Goal: Task Accomplishment & Management: Manage account settings

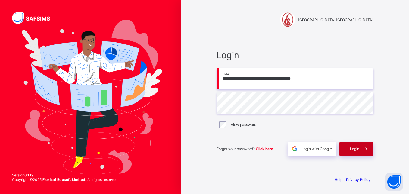
click at [349, 146] on div "Login" at bounding box center [357, 149] width 34 height 14
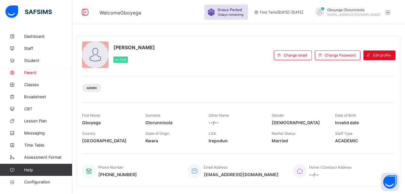
click at [33, 72] on span "Parent" at bounding box center [48, 72] width 48 height 5
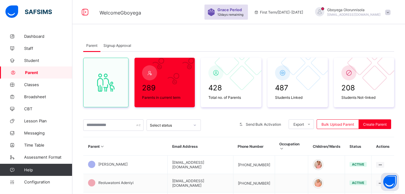
click at [0, 66] on link "Parent" at bounding box center [36, 72] width 72 height 12
click at [115, 125] on input "text" at bounding box center [113, 124] width 60 height 11
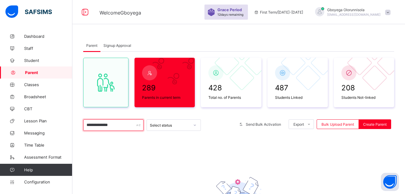
type input "**********"
drag, startPoint x: 115, startPoint y: 125, endPoint x: 65, endPoint y: 113, distance: 51.7
click at [65, 113] on div "**********" at bounding box center [202, 143] width 405 height 287
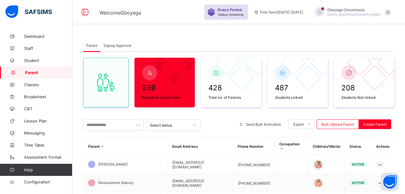
click at [119, 46] on span "Signup Approval" at bounding box center [117, 45] width 28 height 5
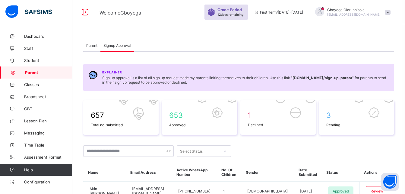
click at [92, 46] on span "Parent" at bounding box center [91, 45] width 11 height 5
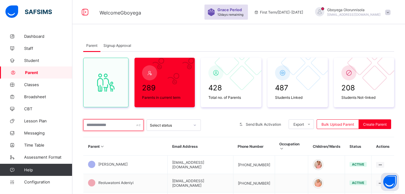
click at [106, 129] on input "text" at bounding box center [113, 124] width 60 height 11
paste input "**********"
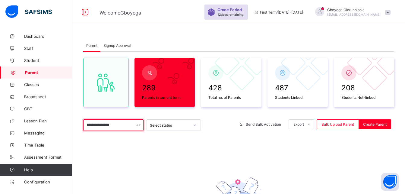
click at [110, 126] on input "**********" at bounding box center [113, 124] width 60 height 11
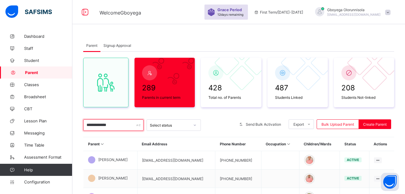
type input "**********"
click at [115, 47] on span "Signup Approval" at bounding box center [117, 45] width 28 height 5
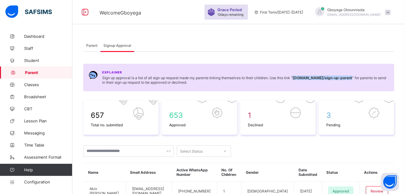
drag, startPoint x: 297, startPoint y: 77, endPoint x: 114, endPoint y: 81, distance: 182.7
click at [114, 81] on span "Sign up approval is a list of all sign up request made my parents linking thems…" at bounding box center [245, 79] width 286 height 9
copy b "coronaschoolvictoriaisland.safsims.com /sign-up-parent"
click at [90, 45] on span "Parent" at bounding box center [91, 45] width 11 height 5
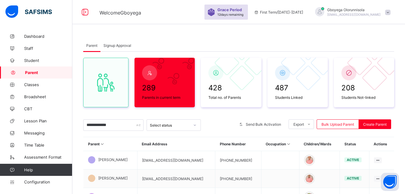
click at [114, 42] on div "Signup Approval" at bounding box center [117, 45] width 34 height 12
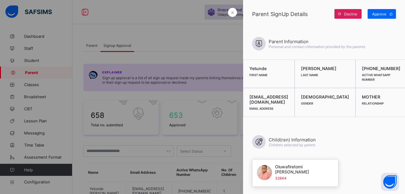
scroll to position [109, 0]
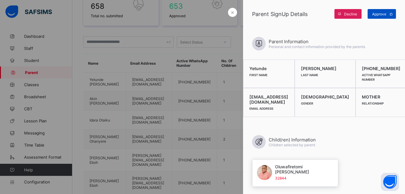
click at [386, 10] on div "Approve" at bounding box center [381, 14] width 28 height 10
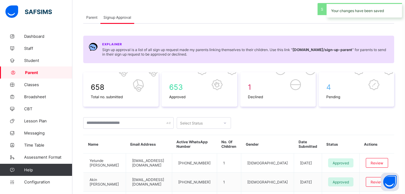
scroll to position [21, 0]
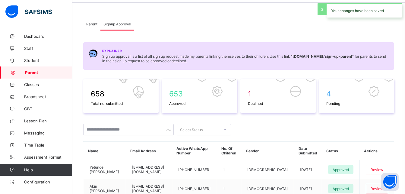
click at [93, 26] on span "Parent" at bounding box center [91, 24] width 11 height 5
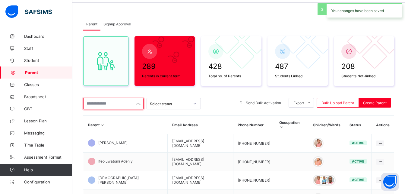
click at [119, 104] on input "text" at bounding box center [113, 103] width 60 height 11
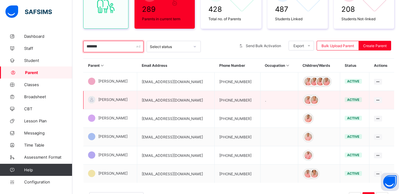
scroll to position [80, 0]
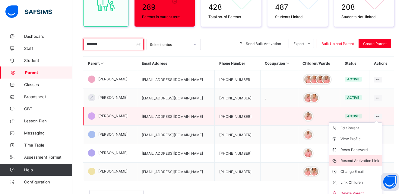
type input "*******"
click at [376, 159] on div "Resend Activation Link" at bounding box center [359, 160] width 39 height 6
click at [370, 159] on div "Resend Activation Link" at bounding box center [359, 160] width 39 height 6
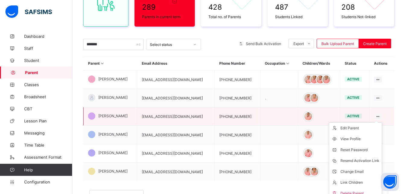
click at [382, 122] on ul "Edit Parent View Profile Reset Password Resend Activation Link Change Email Lin…" at bounding box center [355, 160] width 53 height 77
click at [368, 149] on div "Reset Password" at bounding box center [359, 149] width 39 height 6
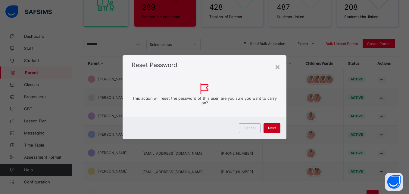
click at [268, 124] on div "Next" at bounding box center [272, 128] width 17 height 10
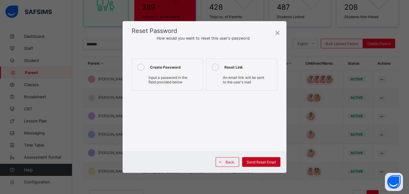
click at [265, 161] on span "Send Reset Email" at bounding box center [261, 161] width 29 height 5
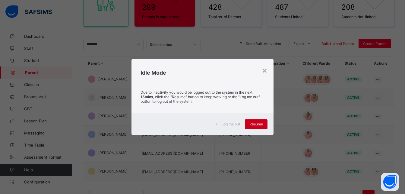
click at [255, 124] on span "Resume" at bounding box center [256, 123] width 14 height 5
click at [255, 121] on div "Resume" at bounding box center [256, 124] width 23 height 10
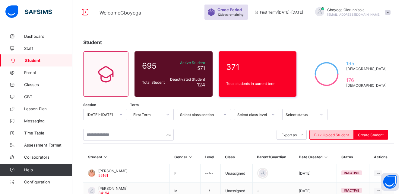
click at [345, 136] on span "Bulk Upload Student" at bounding box center [331, 134] width 35 height 5
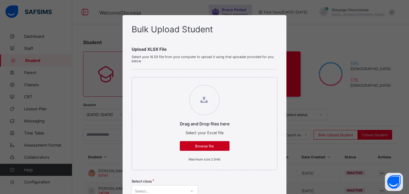
click at [212, 144] on span "Browse file" at bounding box center [204, 145] width 41 height 5
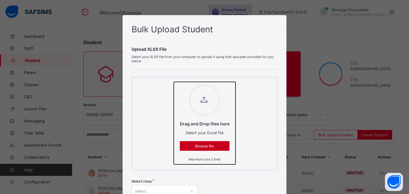
click at [174, 82] on input "Drag and Drop files here Select your Excel file Browse file Maximum size 2.5mb" at bounding box center [174, 82] width 0 height 0
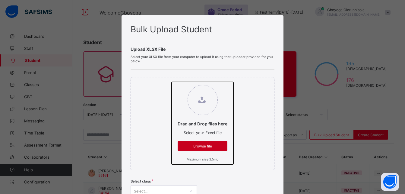
type input "**********"
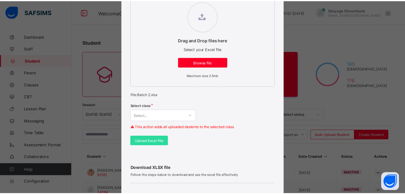
scroll to position [107, 0]
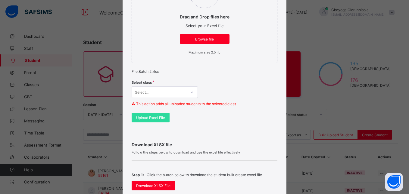
click at [160, 98] on div "Select..." at bounding box center [165, 91] width 66 height 11
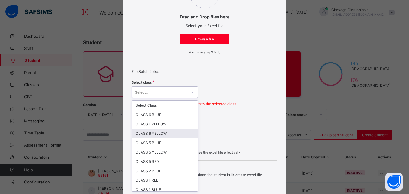
click at [169, 134] on div "CLASS 6 YELLOW" at bounding box center [165, 132] width 66 height 9
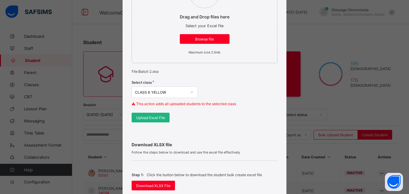
click at [153, 118] on span "Upload Excel File" at bounding box center [150, 117] width 29 height 5
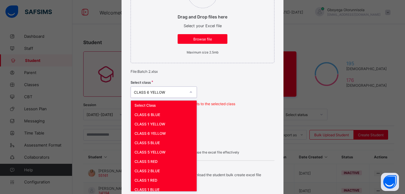
click at [160, 98] on div "option CLASS 6 YELLOW, selected. option Select Class focused, 1 of 27. 27 resul…" at bounding box center [164, 91] width 66 height 11
click at [160, 105] on div "Select Class" at bounding box center [164, 104] width 66 height 9
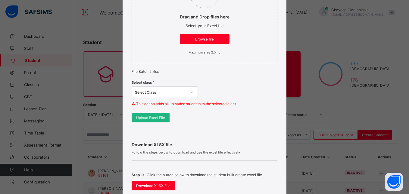
click at [153, 113] on div "Upload Excel File" at bounding box center [151, 117] width 38 height 10
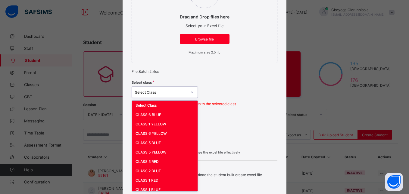
click at [172, 98] on div "option Select Class, selected. option CLASS 5 RED focused, 7 of 27. 27 results …" at bounding box center [165, 91] width 66 height 11
click at [162, 105] on div "Select Class" at bounding box center [165, 104] width 66 height 9
click at [183, 90] on div "Select Class" at bounding box center [161, 92] width 52 height 5
click at [165, 132] on div "CLASS 6 YELLOW" at bounding box center [165, 132] width 66 height 9
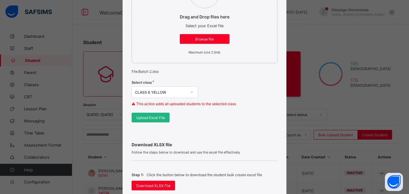
click at [154, 121] on div "Upload Excel File" at bounding box center [151, 117] width 38 height 10
click at [310, 74] on div "Bulk Upload Student Upload XLSX File Select your XLSX file from your computer t…" at bounding box center [204, 97] width 409 height 194
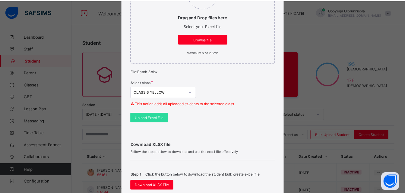
scroll to position [257, 0]
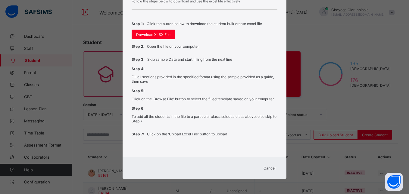
click at [269, 166] on span "Cancel" at bounding box center [270, 167] width 12 height 5
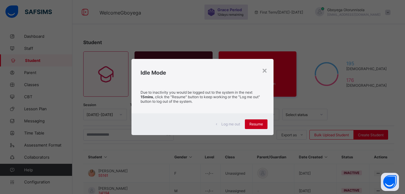
click at [255, 123] on span "Resume" at bounding box center [256, 123] width 14 height 5
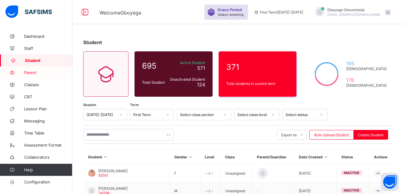
click at [37, 72] on span "Parent" at bounding box center [48, 72] width 48 height 5
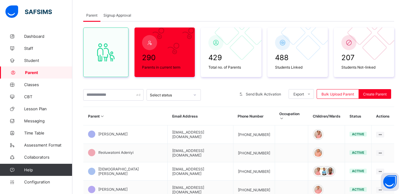
scroll to position [33, 0]
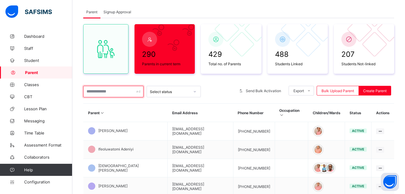
click at [121, 93] on input "text" at bounding box center [113, 91] width 60 height 11
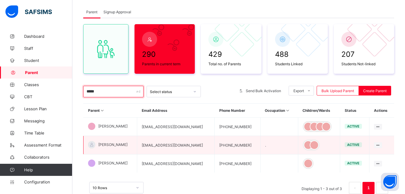
scroll to position [55, 0]
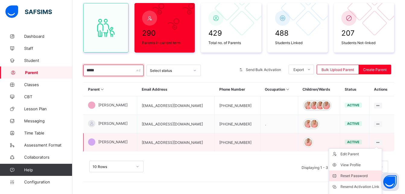
type input "*****"
click at [362, 176] on div "Reset Password" at bounding box center [359, 175] width 39 height 6
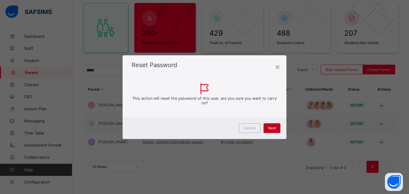
click at [270, 127] on span "Next" at bounding box center [272, 127] width 8 height 5
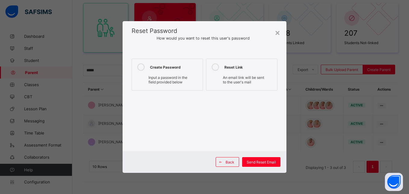
click at [159, 70] on div "Create Password" at bounding box center [175, 66] width 50 height 7
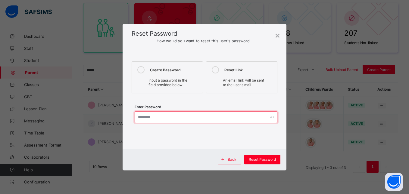
click at [212, 115] on input "text" at bounding box center [206, 116] width 143 height 11
paste input "**********"
click at [210, 117] on input "**********" at bounding box center [206, 116] width 143 height 11
drag, startPoint x: 197, startPoint y: 119, endPoint x: 117, endPoint y: 111, distance: 80.3
click at [117, 111] on div "**********" at bounding box center [204, 97] width 409 height 194
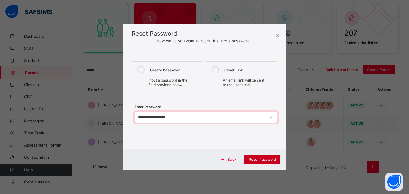
type input "**********"
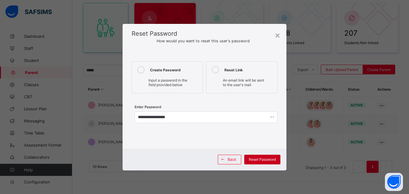
click at [248, 156] on div "Reset Password" at bounding box center [262, 159] width 36 height 10
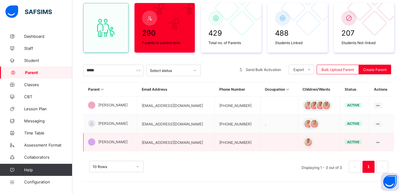
click at [181, 143] on td "[EMAIL_ADDRESS][DOMAIN_NAME]" at bounding box center [175, 142] width 77 height 18
copy td "[EMAIL_ADDRESS][DOMAIN_NAME]"
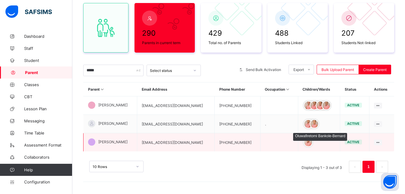
click at [312, 137] on div at bounding box center [308, 141] width 9 height 9
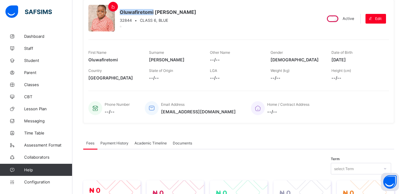
drag, startPoint x: 120, startPoint y: 11, endPoint x: 153, endPoint y: 11, distance: 32.9
click at [153, 11] on span "Oluwafiretomi Bankole-Bernard" at bounding box center [158, 12] width 77 height 6
copy span "Oluwafiretomi"
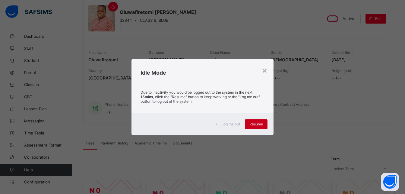
click at [258, 125] on span "Resume" at bounding box center [256, 123] width 14 height 5
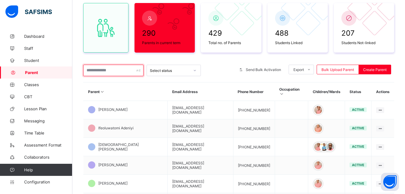
click at [112, 72] on input "text" at bounding box center [113, 70] width 60 height 11
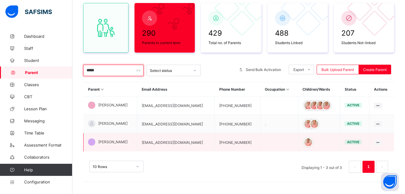
type input "*****"
click at [186, 141] on td "[EMAIL_ADDRESS][DOMAIN_NAME]" at bounding box center [175, 142] width 77 height 18
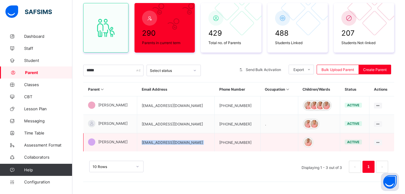
click at [186, 141] on td "[EMAIL_ADDRESS][DOMAIN_NAME]" at bounding box center [175, 142] width 77 height 18
copy td "[EMAIL_ADDRESS][DOMAIN_NAME]"
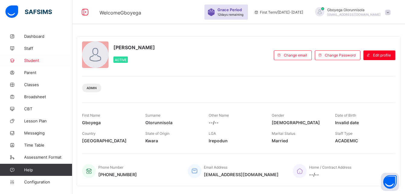
click at [30, 57] on link "Student" at bounding box center [36, 60] width 72 height 12
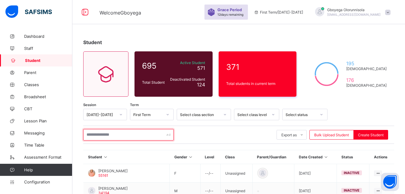
click at [104, 134] on input "text" at bounding box center [128, 134] width 90 height 11
paste input "*********"
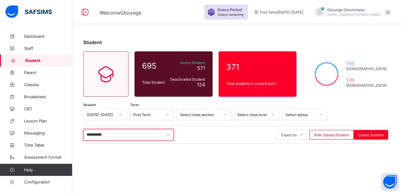
type input "*********"
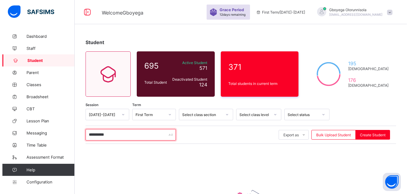
scroll to position [77, 0]
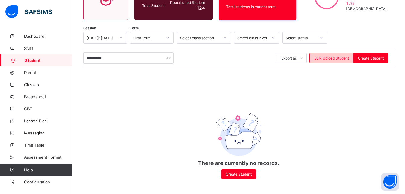
click at [340, 57] on span "Bulk Upload Student" at bounding box center [331, 58] width 35 height 5
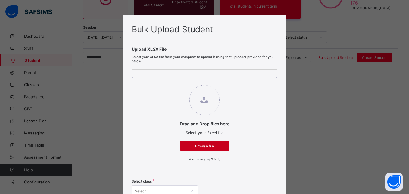
click at [211, 145] on span "Browse file" at bounding box center [204, 145] width 41 height 5
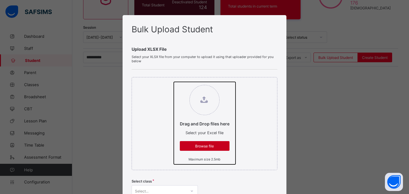
click at [174, 82] on input "Drag and Drop files here Select your Excel file Browse file Maximum size 2.5mb" at bounding box center [174, 82] width 0 height 0
type input "**********"
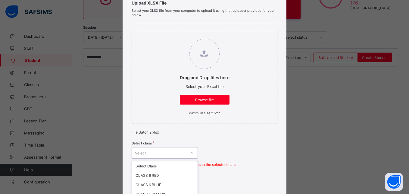
scroll to position [107, 0]
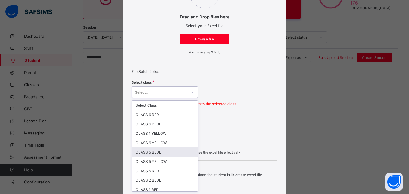
click at [168, 98] on div "option CLASS 5 BLUE focused, 6 of 27. 27 results available. Use Up and Down to …" at bounding box center [165, 91] width 66 height 11
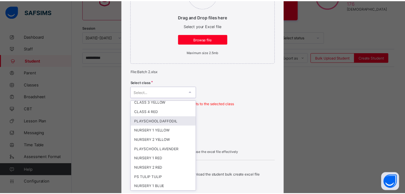
scroll to position [0, 0]
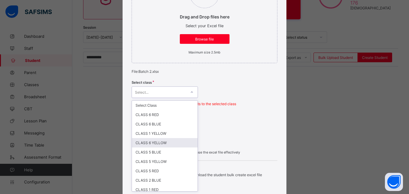
click at [167, 140] on div "CLASS 6 YELLOW" at bounding box center [165, 142] width 66 height 9
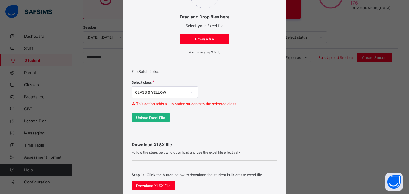
click at [154, 118] on span "Upload Excel File" at bounding box center [150, 117] width 29 height 5
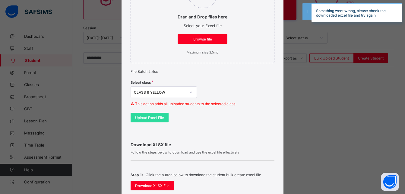
click at [393, 15] on div "Something went wrong, please check the downloaded excel file and try again" at bounding box center [356, 12] width 90 height 19
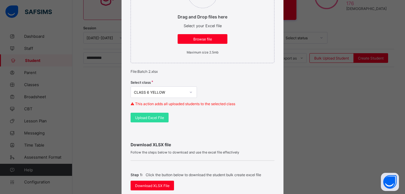
scroll to position [257, 0]
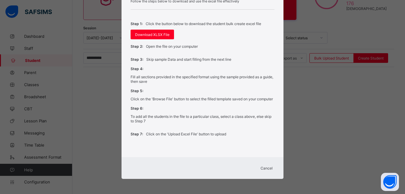
click at [266, 167] on span "Cancel" at bounding box center [266, 167] width 12 height 5
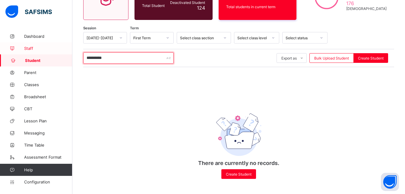
drag, startPoint x: 120, startPoint y: 58, endPoint x: 70, endPoint y: 54, distance: 50.2
click at [77, 55] on div "Student 695 Total Student Active Student 571 Deactivated Student 124 371 Total …" at bounding box center [238, 74] width 332 height 240
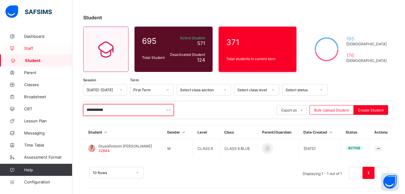
type input "**********"
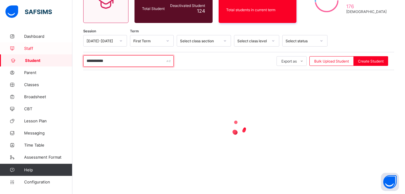
scroll to position [25, 0]
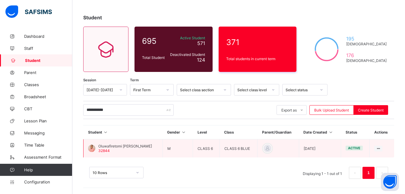
click at [124, 144] on span "Oluwafiretomi Bankole-Bernard" at bounding box center [125, 145] width 54 height 5
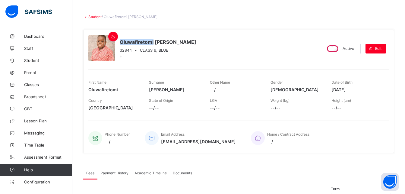
drag, startPoint x: 120, startPoint y: 42, endPoint x: 154, endPoint y: 40, distance: 33.5
click at [154, 40] on span "Oluwafiretomi Bankole-Bernard" at bounding box center [158, 42] width 77 height 6
copy span "Oluwafiretomi"
click at [250, 39] on div "Oluwafiretomi Bankole-Bernard 32844 • CLASS 6, BLUE" at bounding box center [202, 48] width 228 height 27
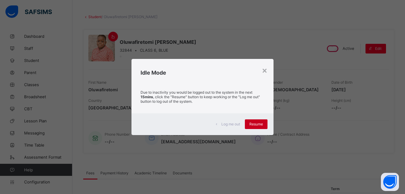
click at [257, 122] on span "Resume" at bounding box center [256, 123] width 14 height 5
